Goal: Task Accomplishment & Management: Manage account settings

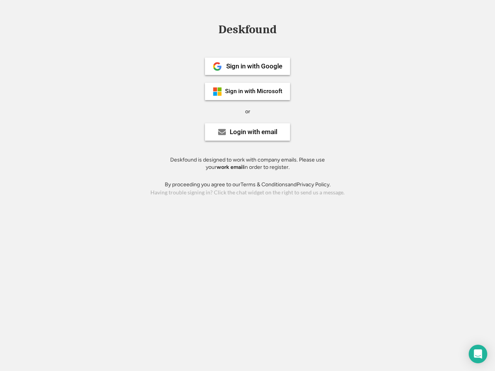
click at [248, 111] on div "or" at bounding box center [247, 112] width 5 height 8
click at [248, 31] on div "Deskfound" at bounding box center [248, 30] width 66 height 12
click at [212, 29] on div "Deskfound" at bounding box center [247, 31] width 495 height 15
click at [248, 31] on div "Deskfound" at bounding box center [248, 30] width 66 height 12
click at [248, 111] on div "or" at bounding box center [247, 112] width 5 height 8
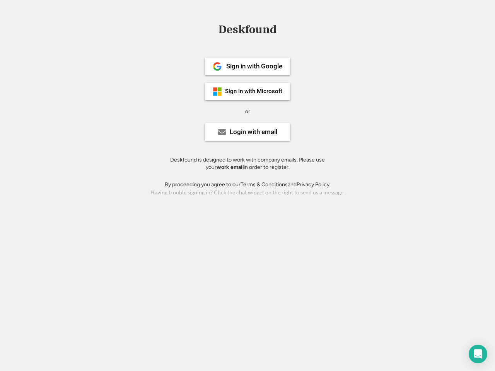
click at [248, 66] on div "Sign in with Google" at bounding box center [254, 66] width 56 height 7
click at [254, 66] on div "Sign in with Google" at bounding box center [254, 66] width 56 height 7
click at [217, 67] on img at bounding box center [217, 66] width 9 height 9
click at [248, 91] on div "Sign in with Microsoft" at bounding box center [253, 92] width 57 height 6
click at [254, 91] on div "Sign in with Microsoft" at bounding box center [253, 92] width 57 height 6
